Goal: Task Accomplishment & Management: Complete application form

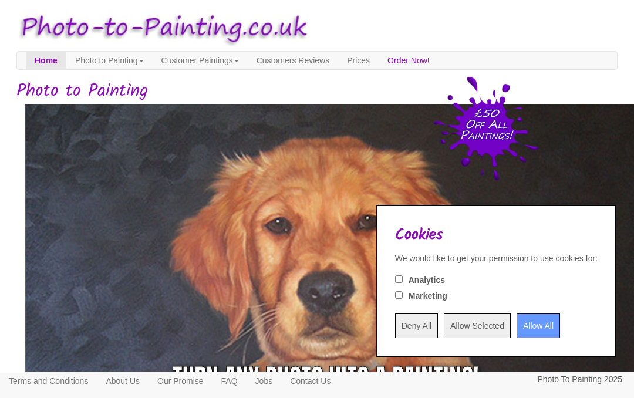
click at [531, 327] on input "Allow All" at bounding box center [538, 326] width 43 height 25
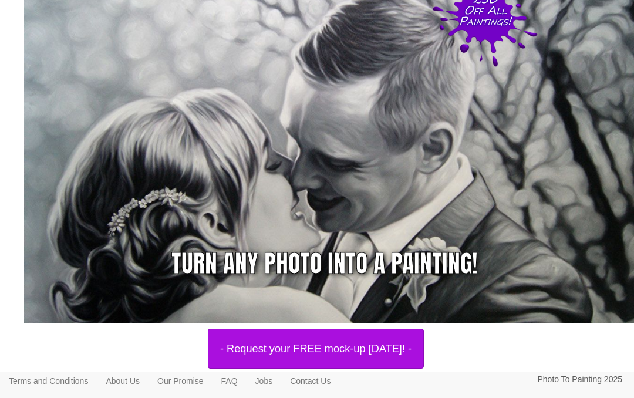
scroll to position [113, 1]
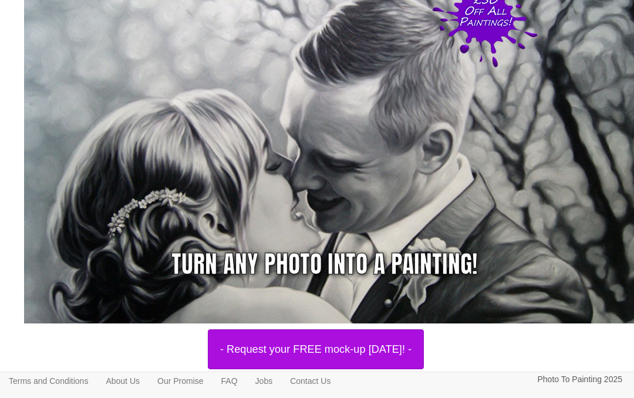
click at [393, 349] on button "- Request your FREE mock-up [DATE]! -" at bounding box center [316, 349] width 216 height 40
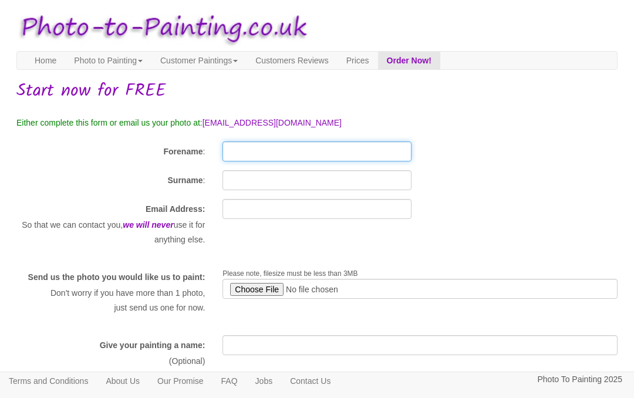
click at [237, 154] on input "Forename" at bounding box center [317, 152] width 188 height 20
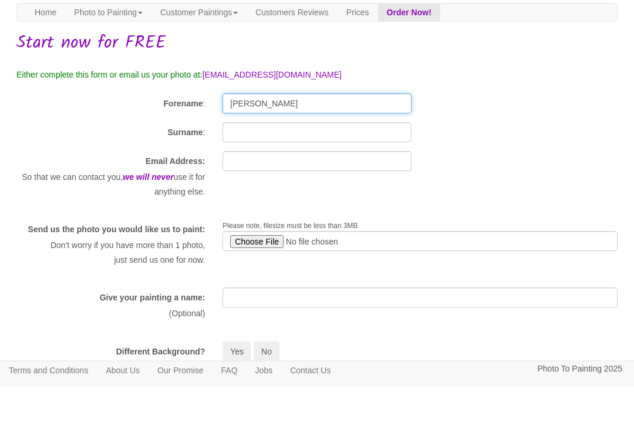
type input "Darren"
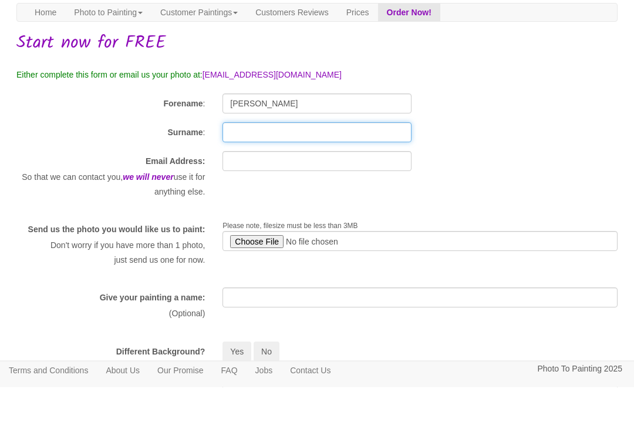
click at [239, 170] on input "Surname" at bounding box center [317, 180] width 188 height 20
type input "Woodhead"
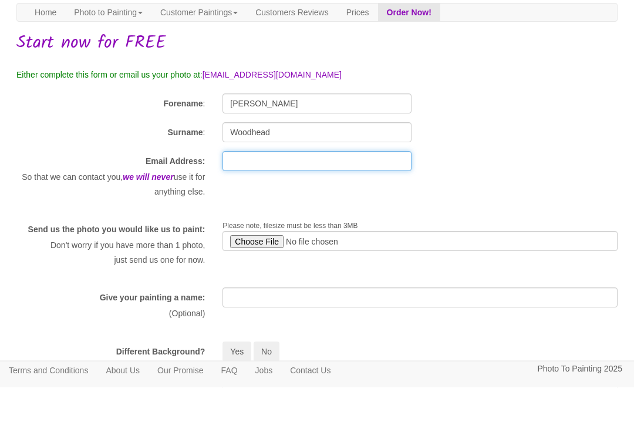
click at [256, 199] on input "text" at bounding box center [317, 209] width 188 height 20
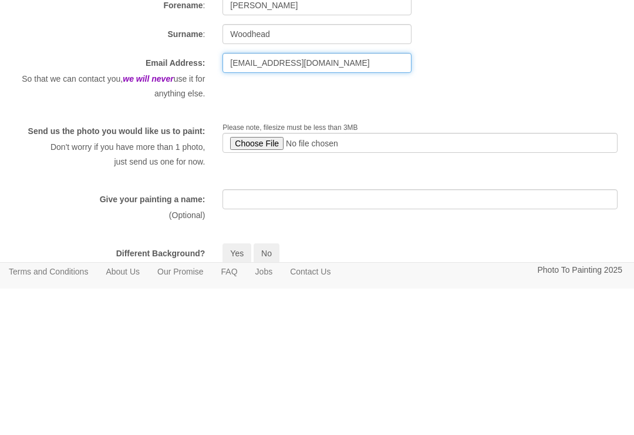
type input "stanley_darren@hotmail.com"
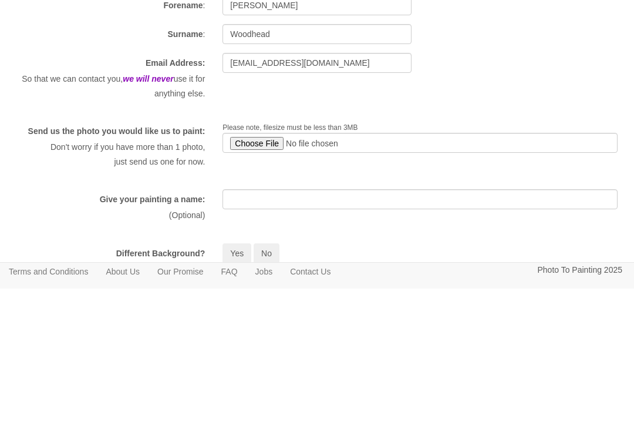
click at [255, 279] on input "file" at bounding box center [420, 289] width 395 height 20
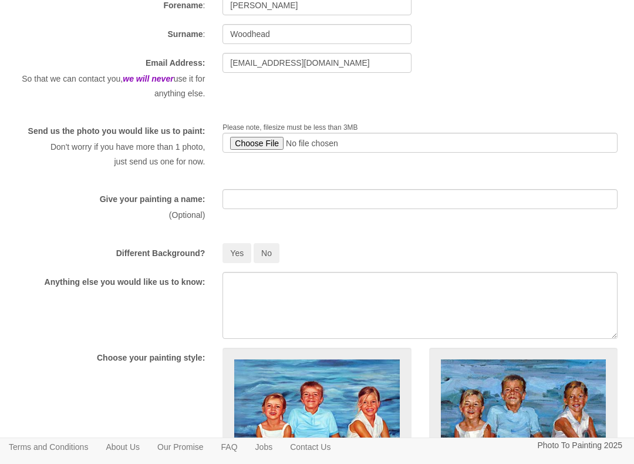
type input "C:\fakepath\att.gJzxkyLv73VUzztVsRbITLo6dhoUKvgb8aEtsPLJ41E.jpeg"
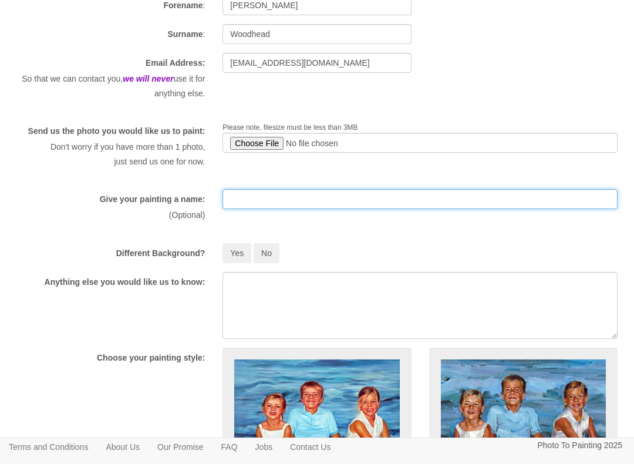
click at [247, 209] on input "text" at bounding box center [420, 199] width 395 height 20
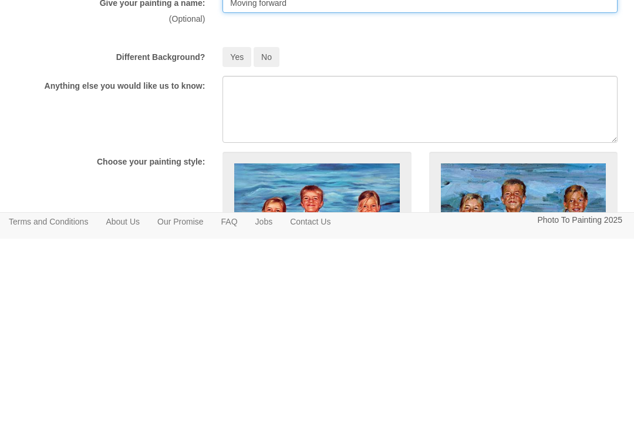
type input "Moving forward"
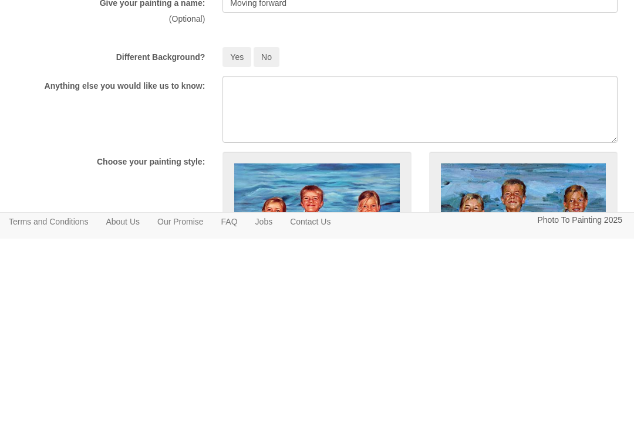
click at [275, 243] on button "No" at bounding box center [267, 253] width 26 height 20
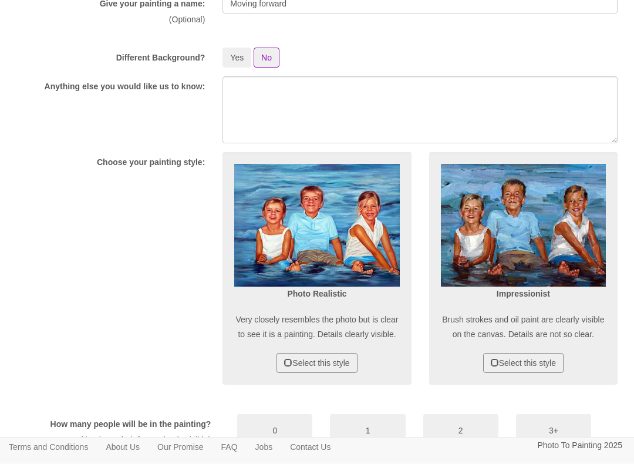
scroll to position [342, 0]
click at [340, 373] on button "Select this style" at bounding box center [317, 363] width 80 height 20
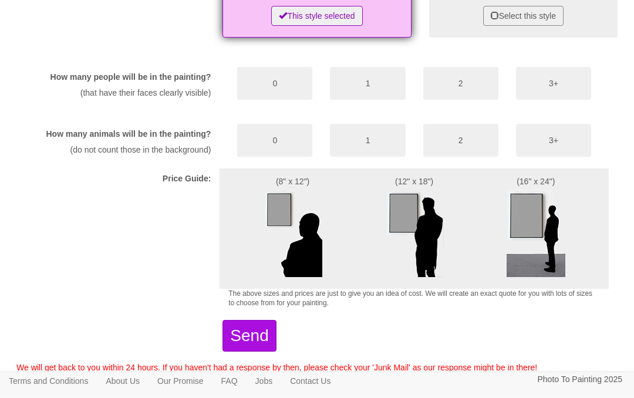
click at [467, 100] on button "2" at bounding box center [460, 84] width 75 height 33
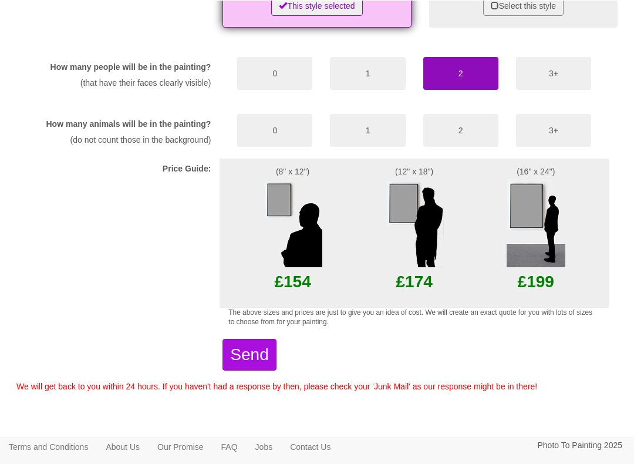
scroll to position [744, 0]
click at [278, 247] on img at bounding box center [293, 223] width 59 height 88
click at [276, 356] on button "Send" at bounding box center [249, 355] width 53 height 32
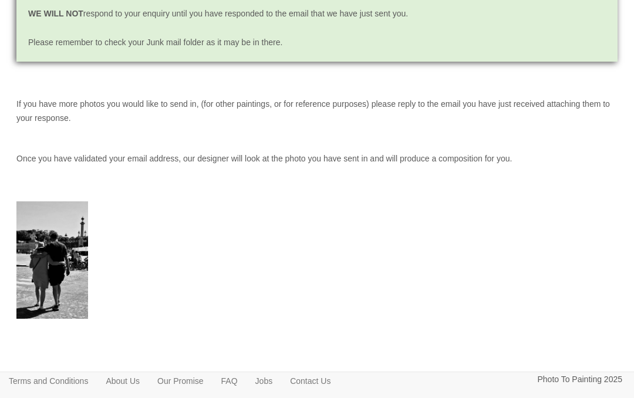
scroll to position [159, 0]
